Goal: Task Accomplishment & Management: Manage account settings

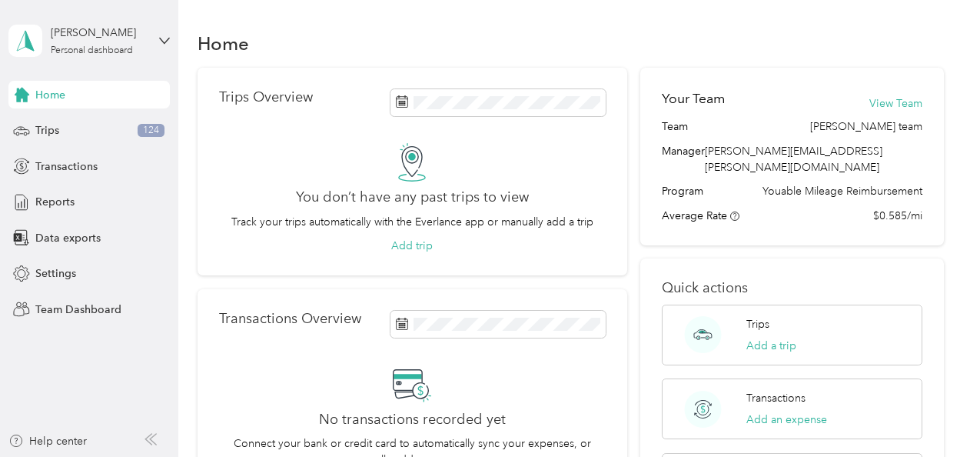
click at [497, 396] on div "No transactions recorded yet Connect your bank or credit card to automatically …" at bounding box center [412, 428] width 387 height 128
click at [101, 37] on div "[PERSON_NAME]" at bounding box center [99, 33] width 96 height 16
click at [100, 130] on div "Team dashboard" at bounding box center [257, 126] width 476 height 27
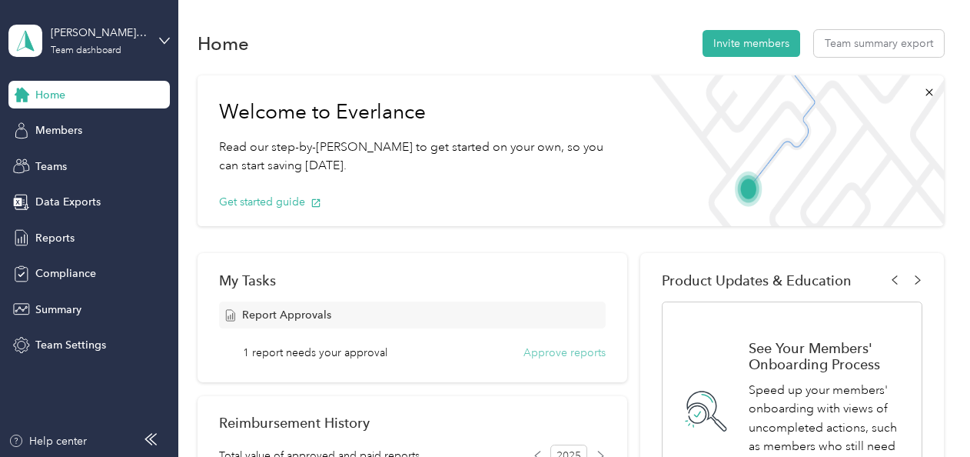
click at [544, 356] on button "Approve reports" at bounding box center [565, 352] width 82 height 16
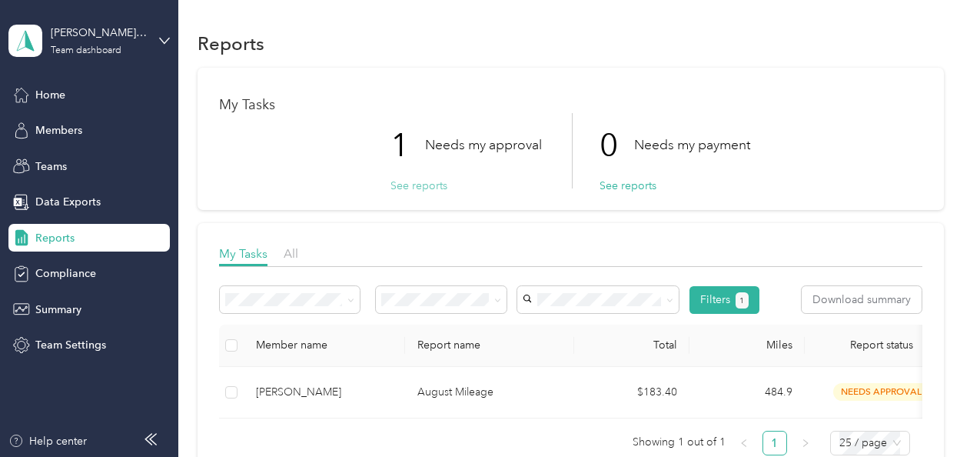
click at [429, 185] on button "See reports" at bounding box center [419, 186] width 57 height 16
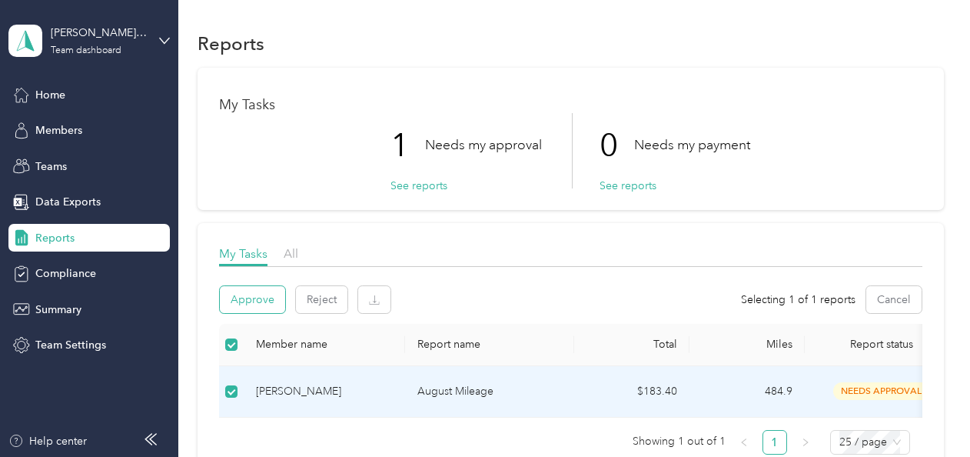
click at [246, 300] on button "Approve" at bounding box center [252, 299] width 65 height 27
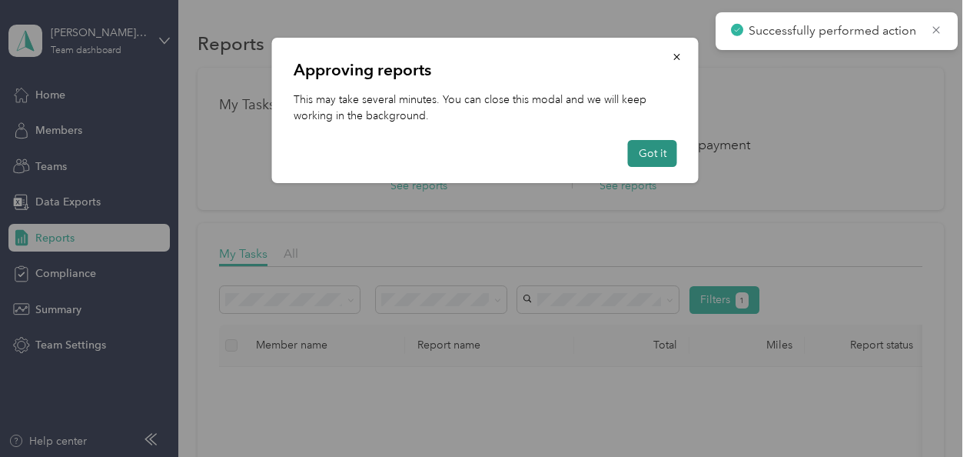
click at [657, 151] on button "Got it" at bounding box center [652, 153] width 49 height 27
